Goal: Find specific page/section: Find specific page/section

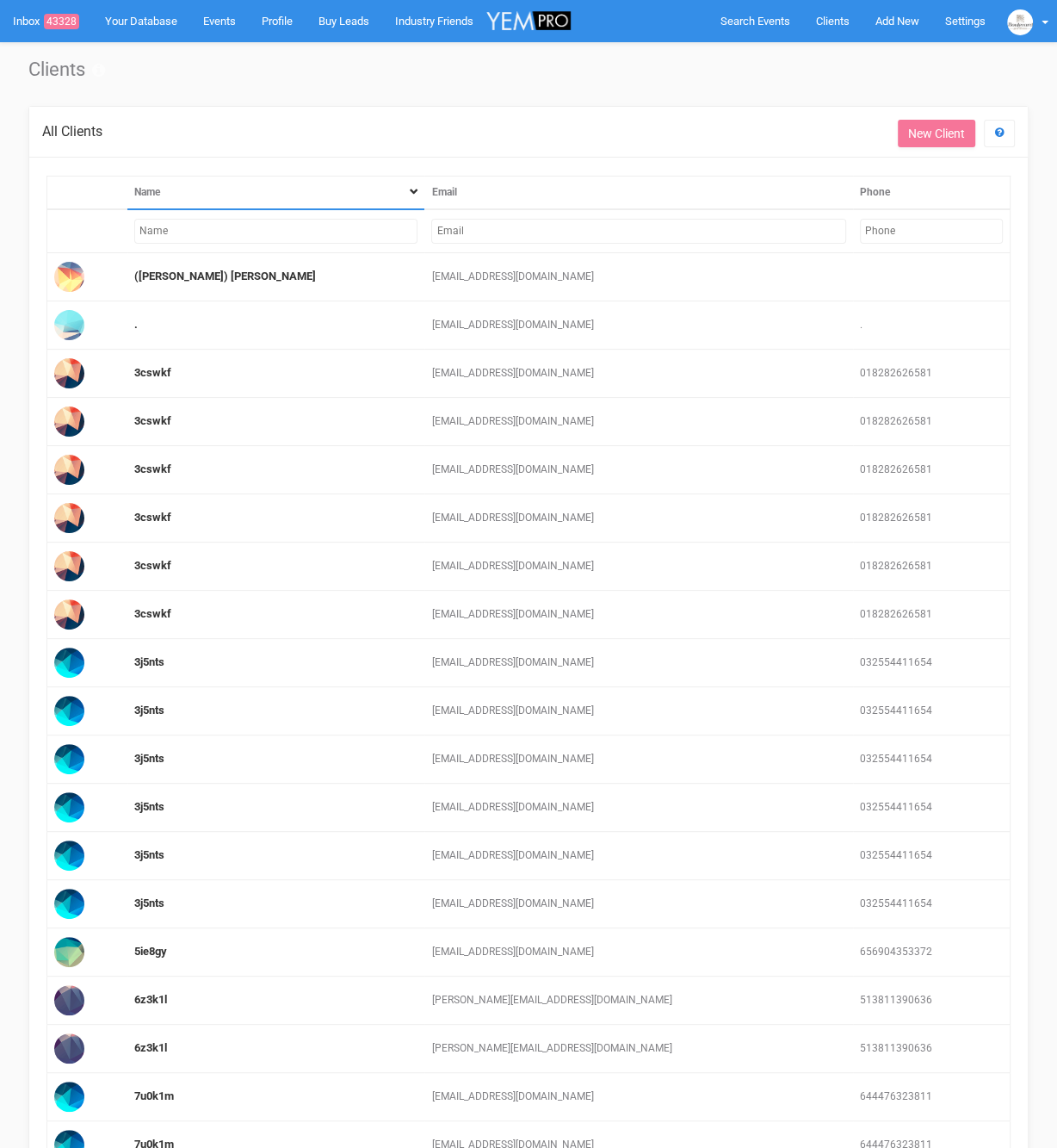
click at [585, 232] on input "text" at bounding box center [638, 231] width 415 height 25
paste input "[EMAIL_ADDRESS][DOMAIN_NAME]"
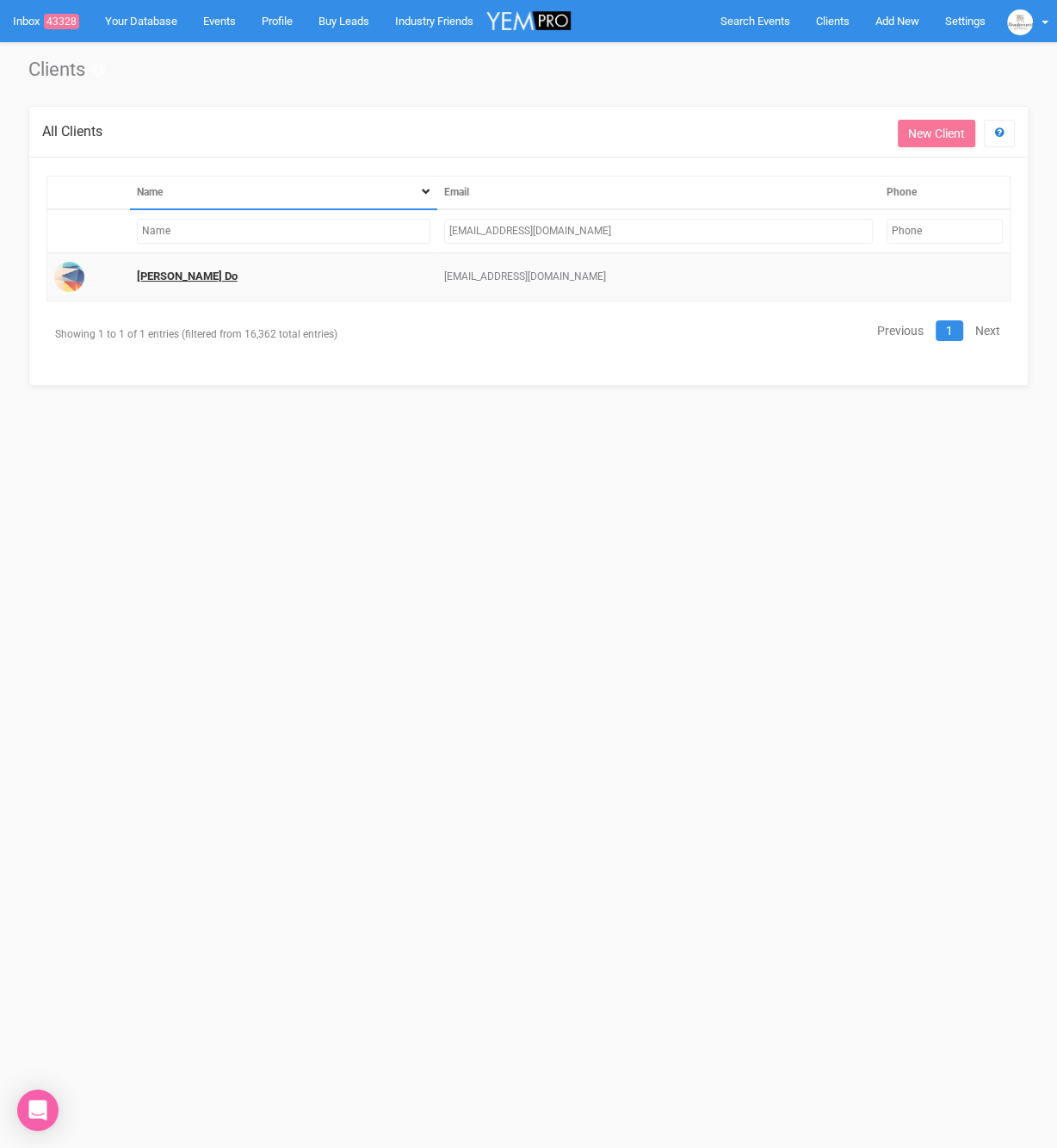
type input "[EMAIL_ADDRESS][DOMAIN_NAME]"
click at [162, 280] on link "[PERSON_NAME] Do" at bounding box center [187, 276] width 101 height 13
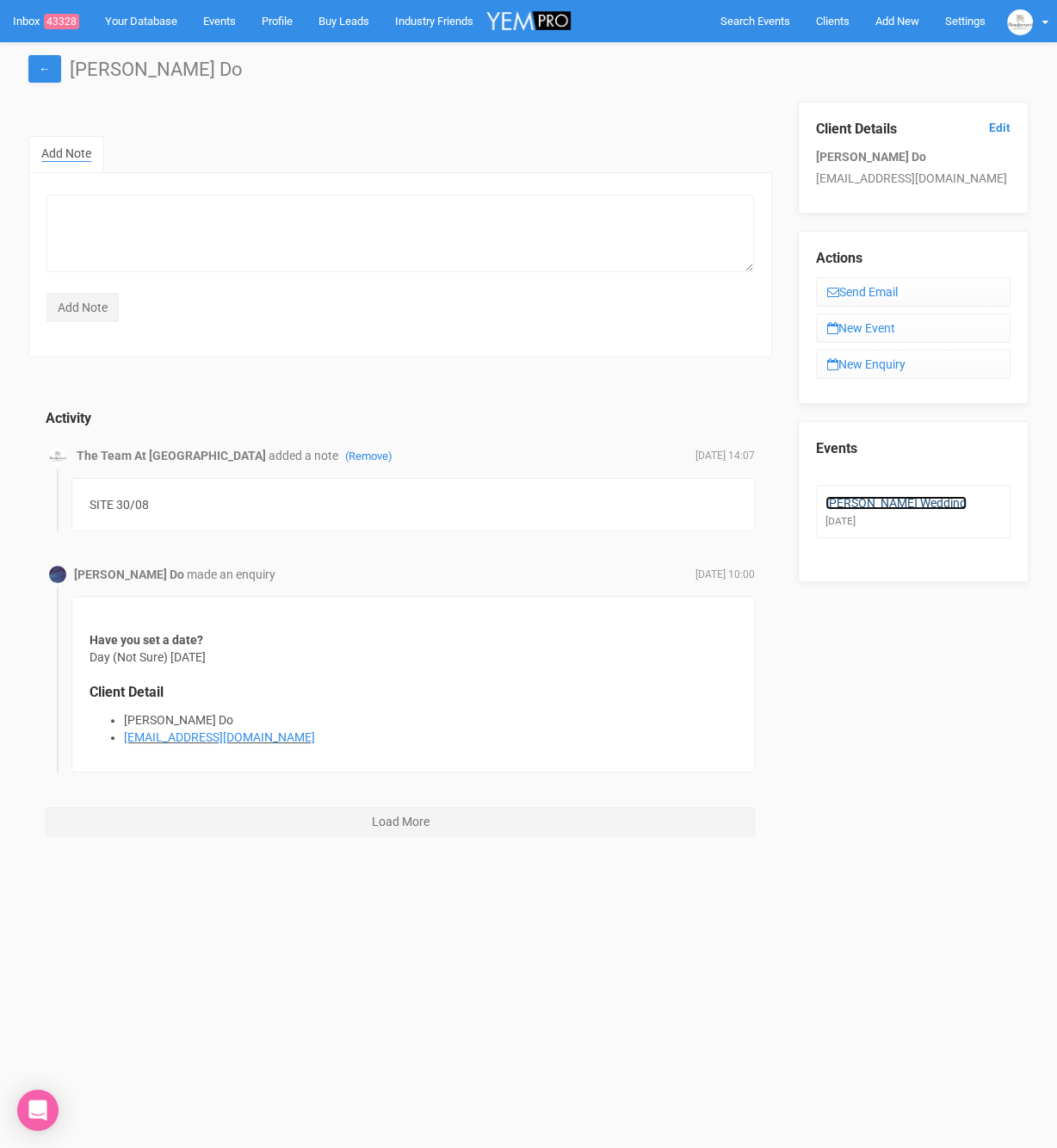
click at [860, 501] on link "[PERSON_NAME] Wedding" at bounding box center [896, 503] width 141 height 14
